Goal: Book appointment/travel/reservation

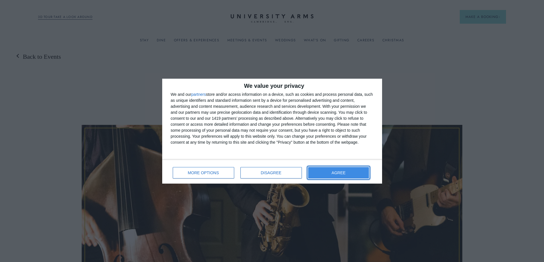
click at [337, 170] on button "AGREE" at bounding box center [338, 172] width 61 height 11
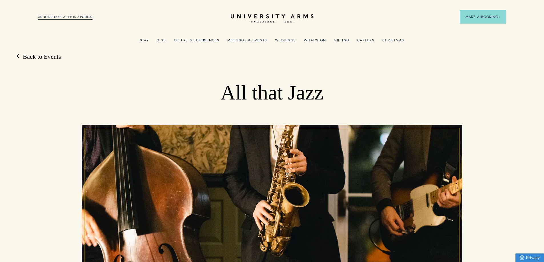
click at [316, 38] on link "What's On" at bounding box center [315, 41] width 22 height 7
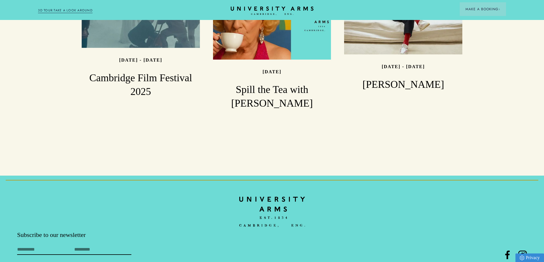
scroll to position [742, 0]
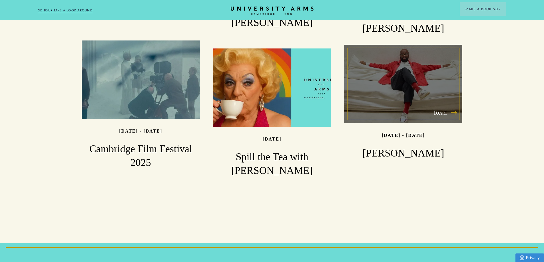
click at [429, 65] on div "Read" at bounding box center [403, 84] width 118 height 79
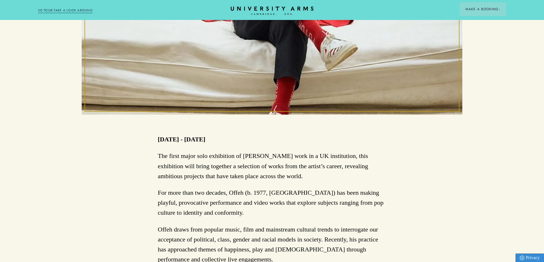
scroll to position [228, 0]
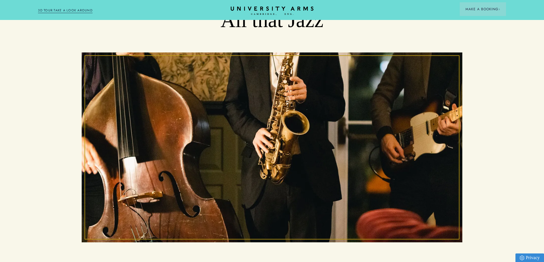
scroll to position [29, 0]
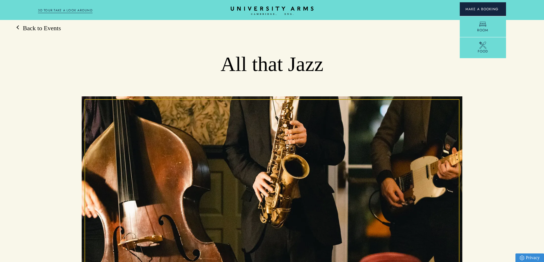
click at [483, 10] on span "Make a Booking" at bounding box center [482, 9] width 35 height 5
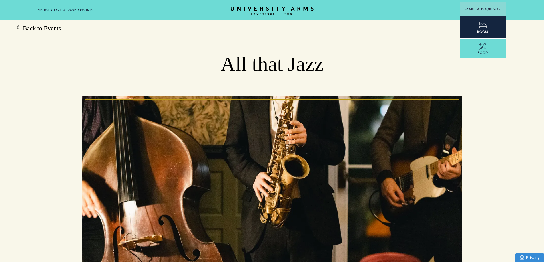
click at [477, 23] on link "Room" at bounding box center [483, 27] width 46 height 23
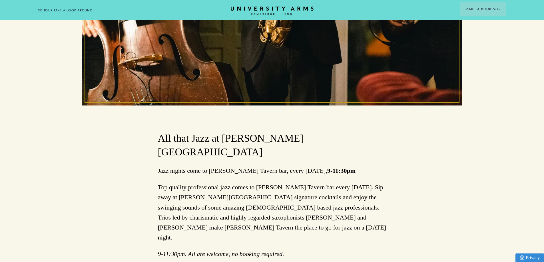
scroll to position [228, 0]
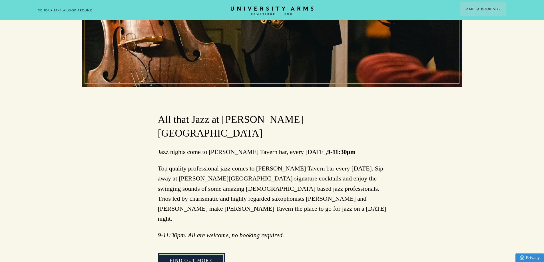
click at [195, 254] on link "FIND OUT MORE" at bounding box center [191, 261] width 67 height 15
